Goal: Task Accomplishment & Management: Manage account settings

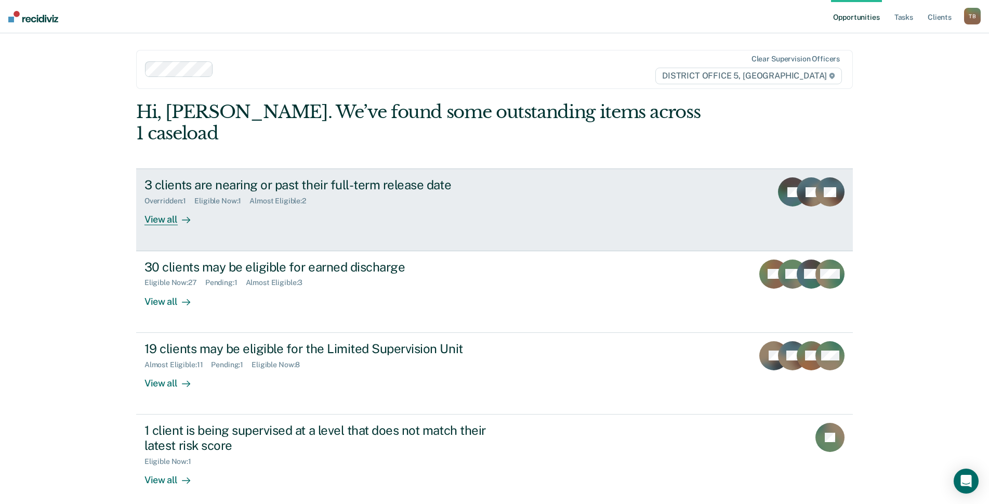
click at [161, 177] on div "3 clients are nearing or past their full-term release date" at bounding box center [327, 184] width 365 height 15
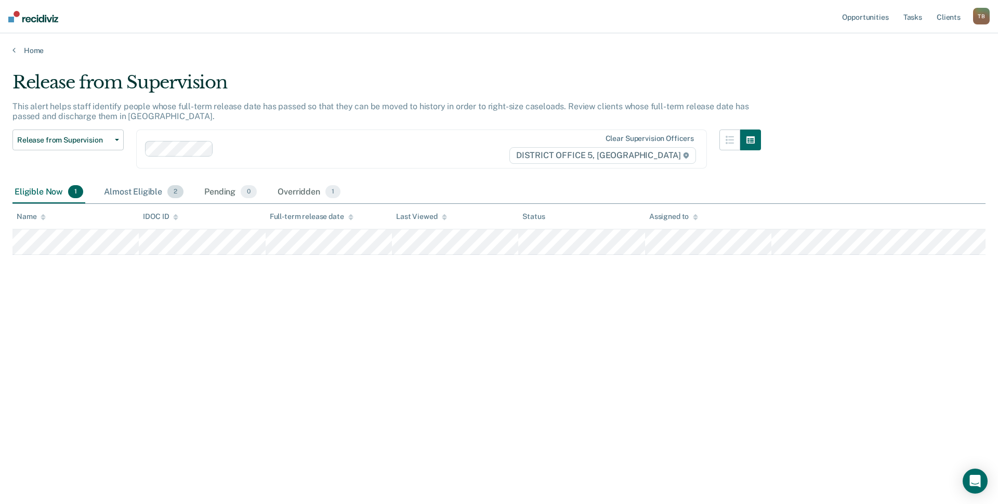
click at [137, 188] on div "Almost Eligible 2" at bounding box center [144, 192] width 84 height 23
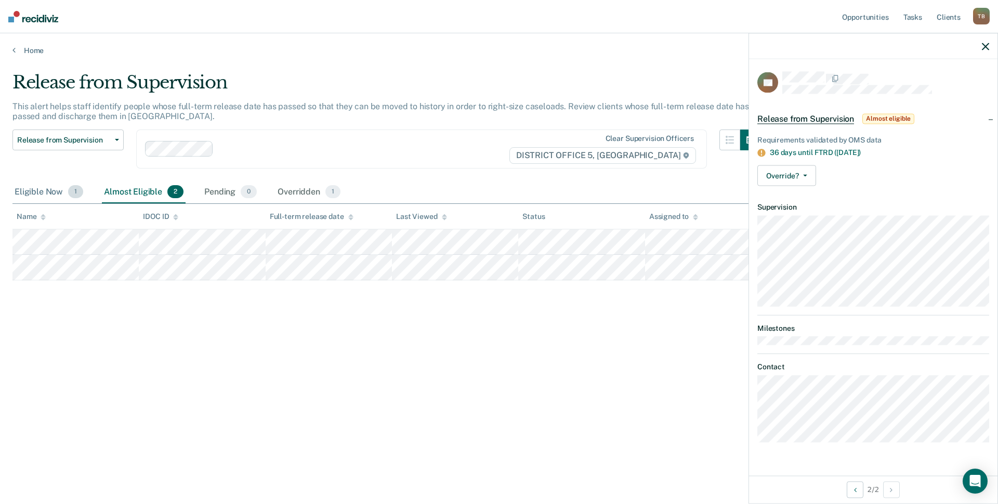
click at [41, 189] on div "Eligible Now 1" at bounding box center [48, 192] width 73 height 23
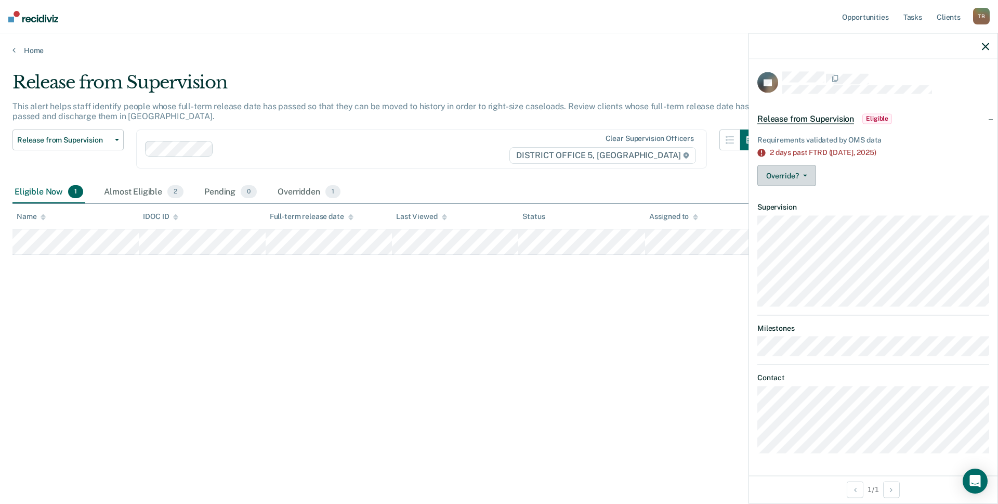
click at [805, 177] on button "Override?" at bounding box center [787, 175] width 59 height 21
click at [804, 199] on button "Mark Pending" at bounding box center [808, 200] width 100 height 17
